Goal: Task Accomplishment & Management: Complete application form

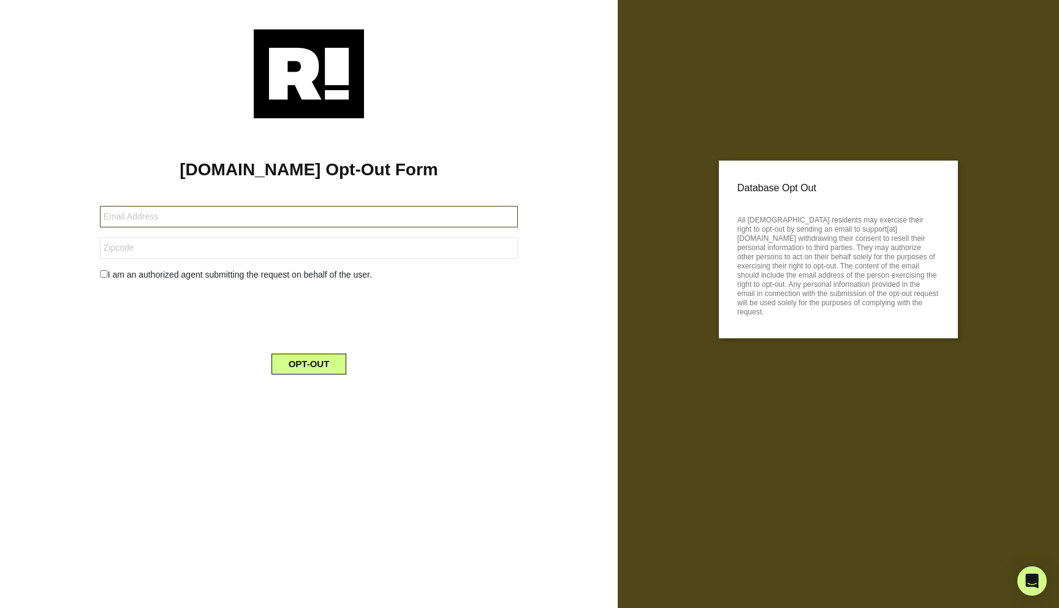
click at [197, 219] on input "text" at bounding box center [309, 216] width 418 height 21
type input "haq.usman@gmail.com"
type input "50010"
click at [81, 290] on div "Retention.com Opt-Out Form haq.usman@gmail.com 50010 I am an authorized agent s…" at bounding box center [308, 251] width 599 height 266
click at [103, 274] on input "checkbox" at bounding box center [104, 273] width 8 height 7
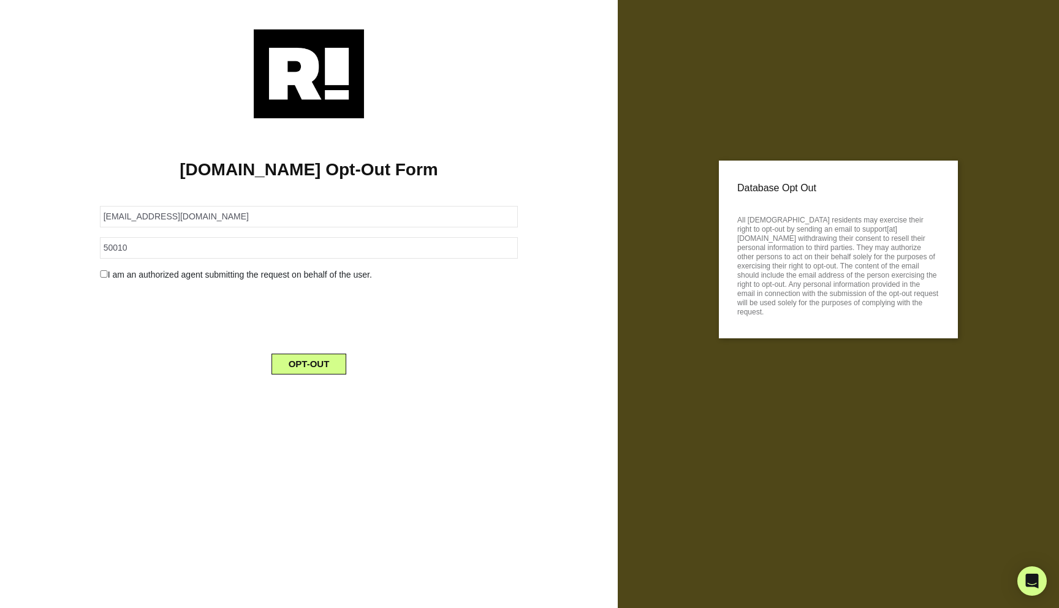
checkbox input "true"
click at [308, 395] on button "OPT-OUT" at bounding box center [308, 395] width 75 height 21
